Goal: Information Seeking & Learning: Understand process/instructions

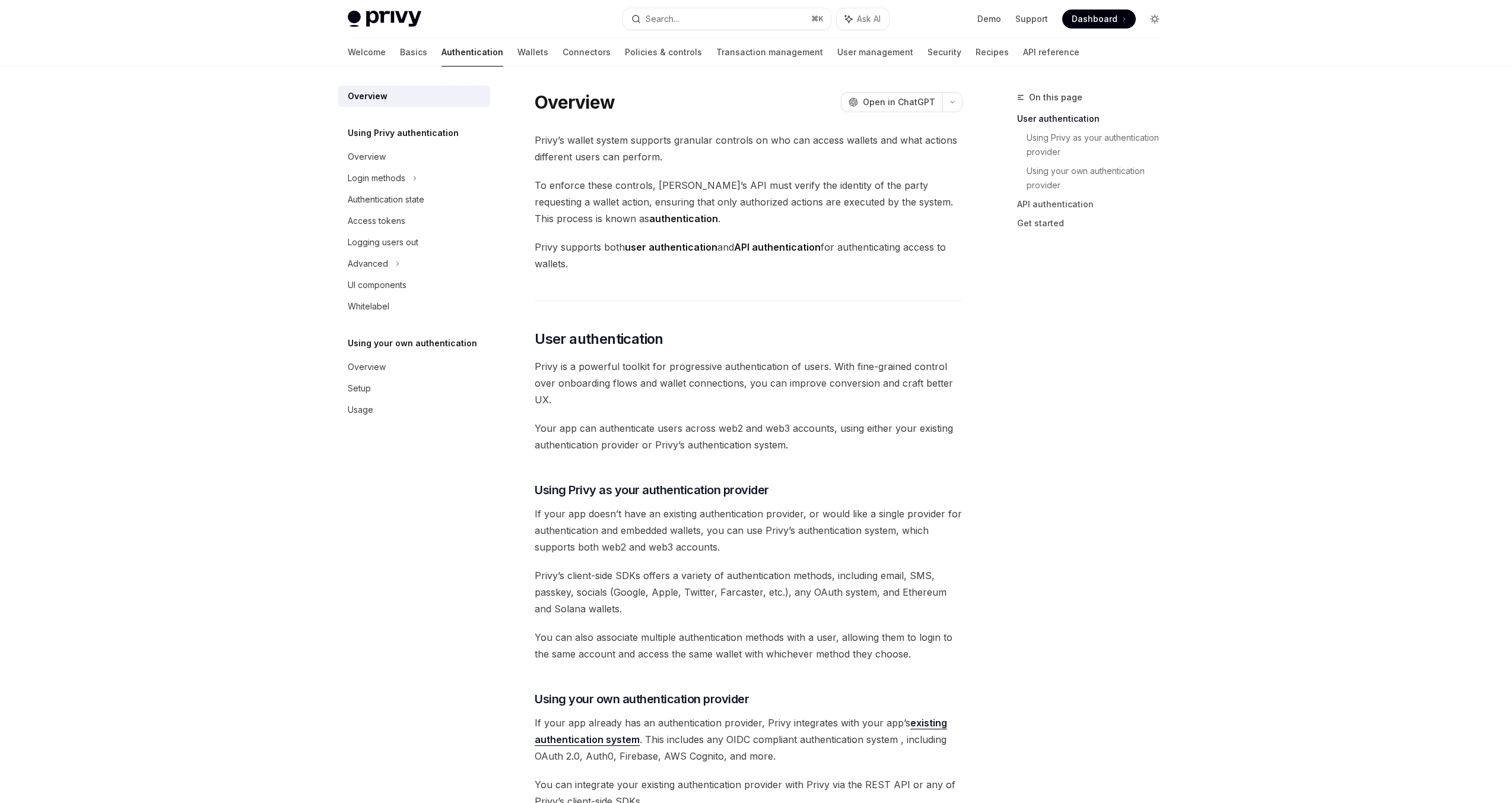
type textarea "*"
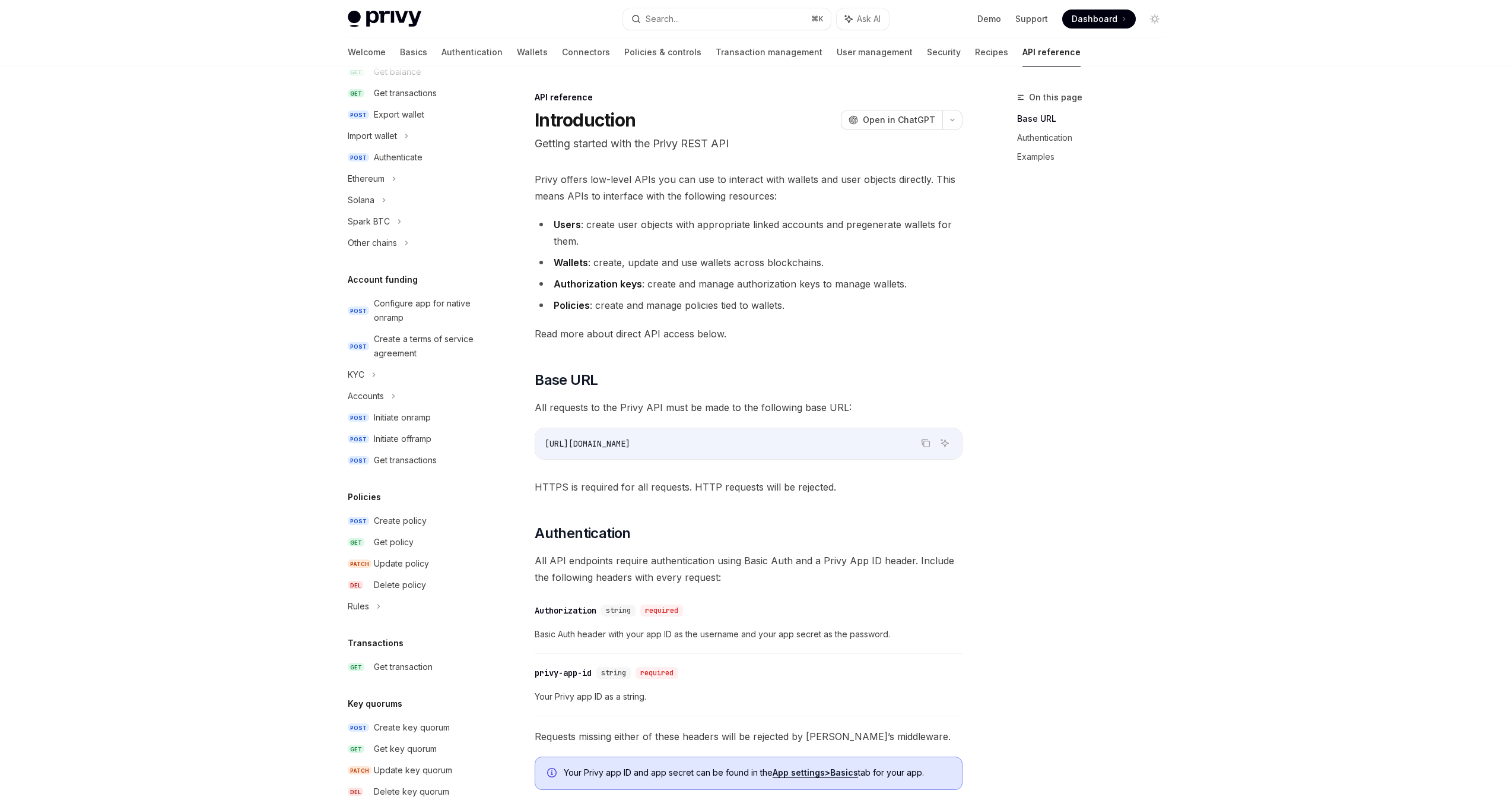
scroll to position [9, 0]
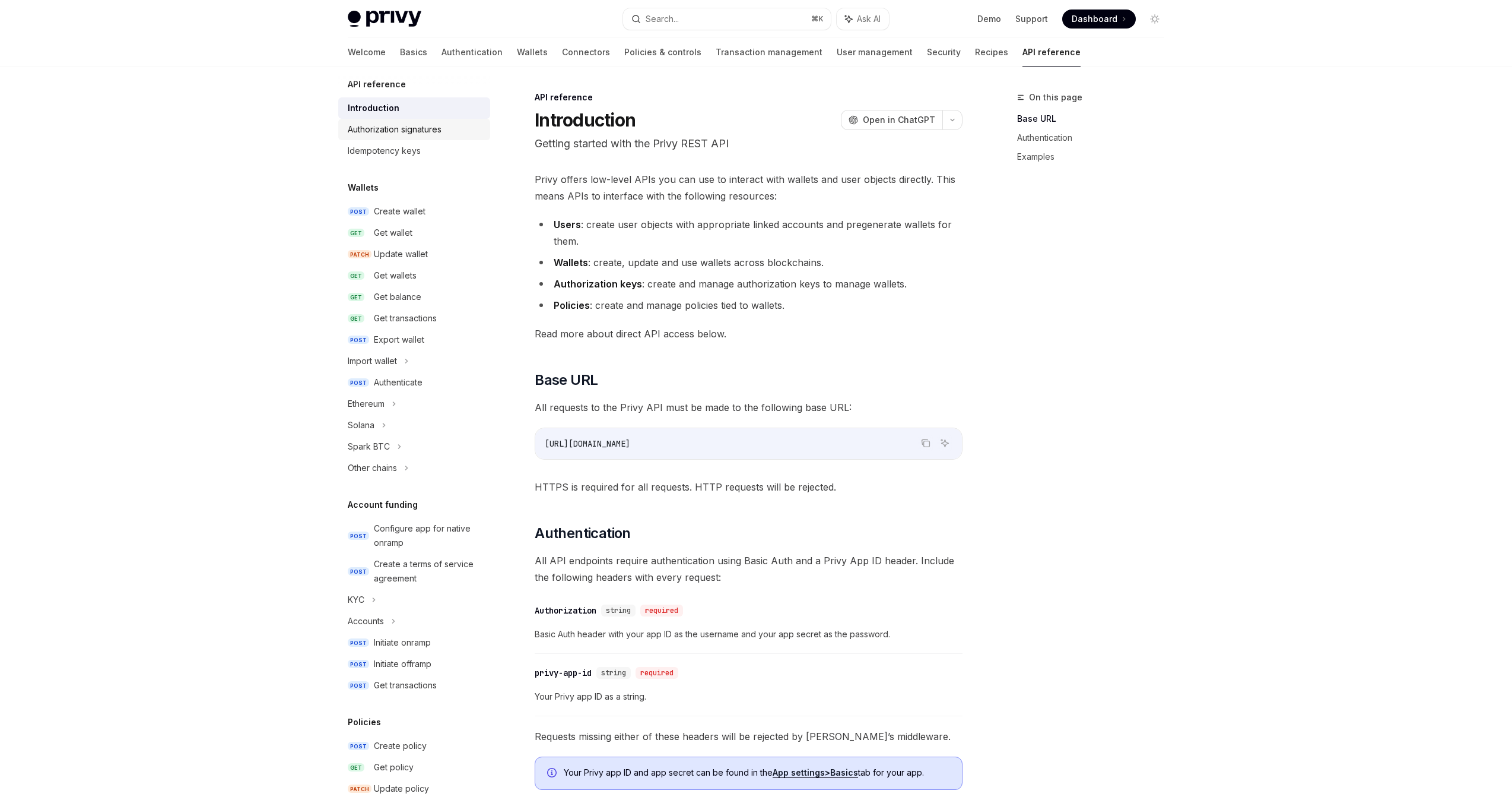
click at [435, 129] on div "Authorization signatures" at bounding box center [394, 129] width 94 height 15
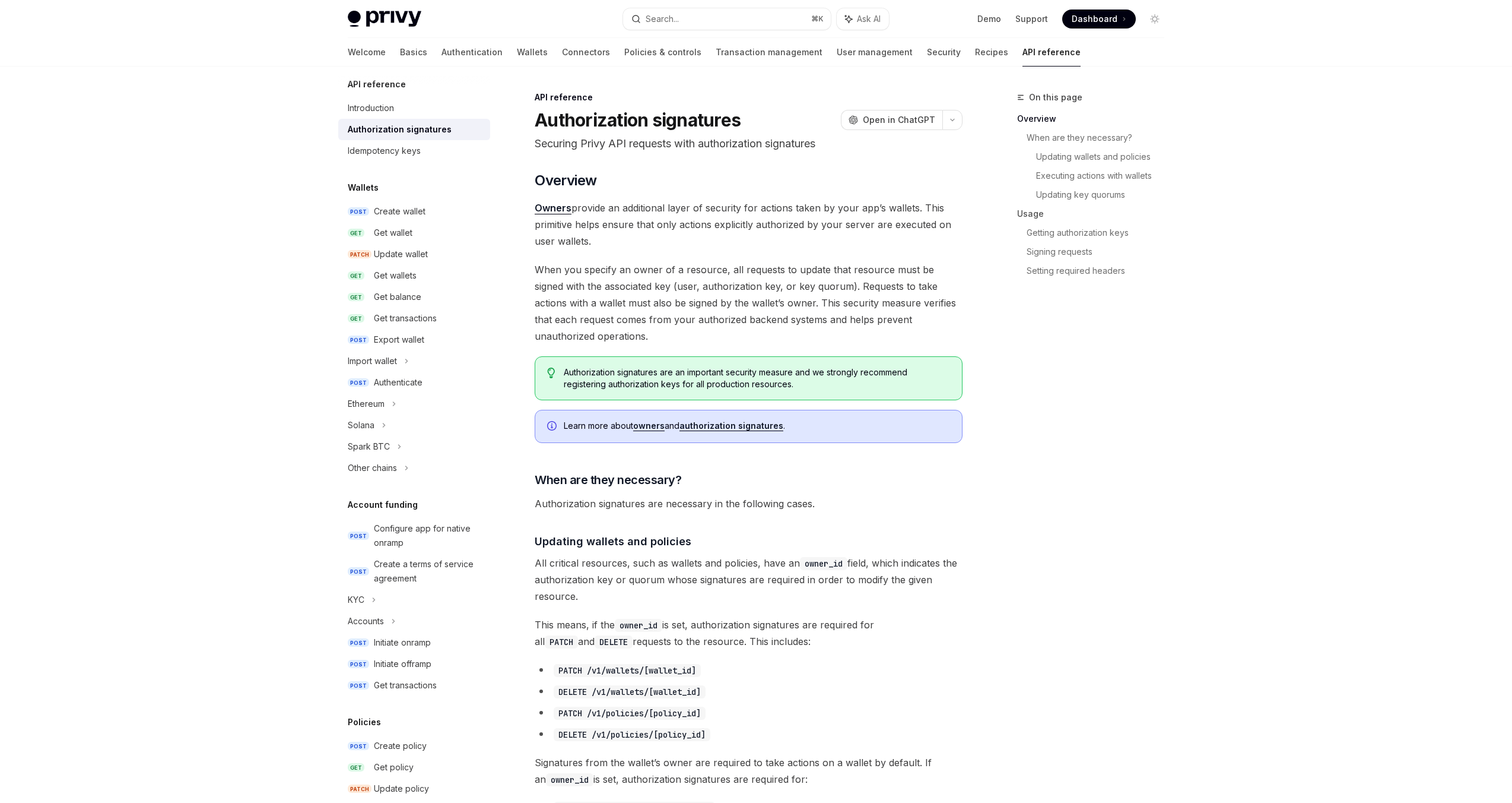
click at [744, 310] on span "When you specify an owner of a resource, all requests to update that resource m…" at bounding box center [748, 303] width 427 height 83
type textarea "*"
